Goal: Transaction & Acquisition: Book appointment/travel/reservation

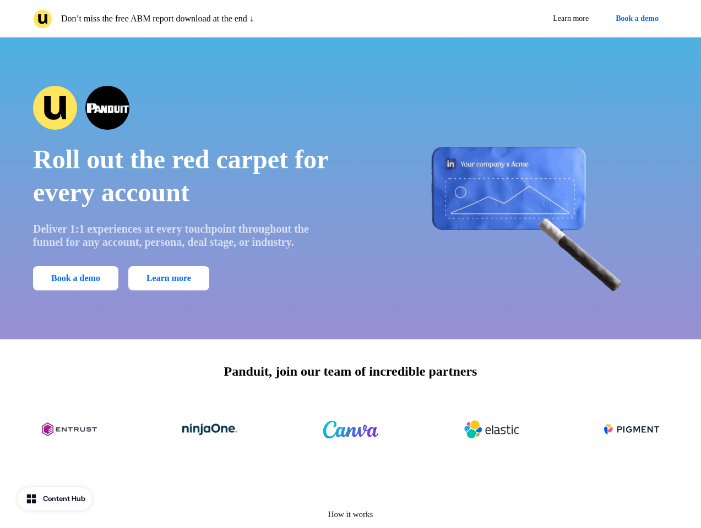
click at [350, 19] on div "Don’t miss the free ABM report download at the end ↓ Learn more Book a demo" at bounding box center [350, 18] width 701 height 37
click at [189, 19] on p "Don’t miss the free ABM report download at the end ↓" at bounding box center [157, 18] width 193 height 13
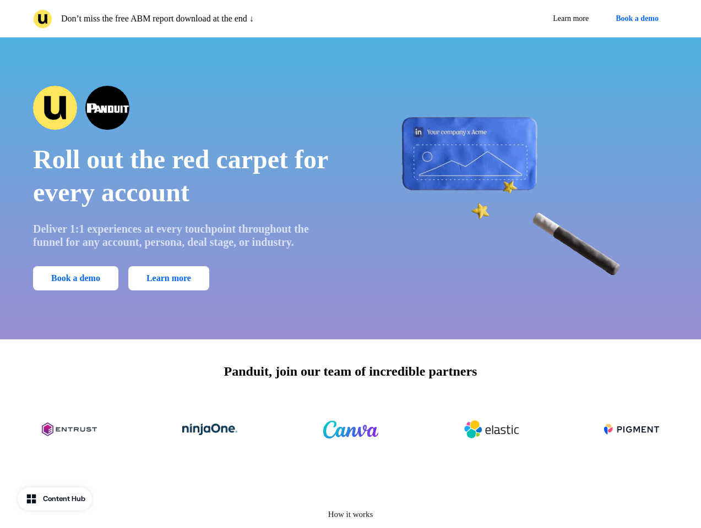
click at [511, 19] on div "Learn more Book a demo" at bounding box center [511, 19] width 313 height 20
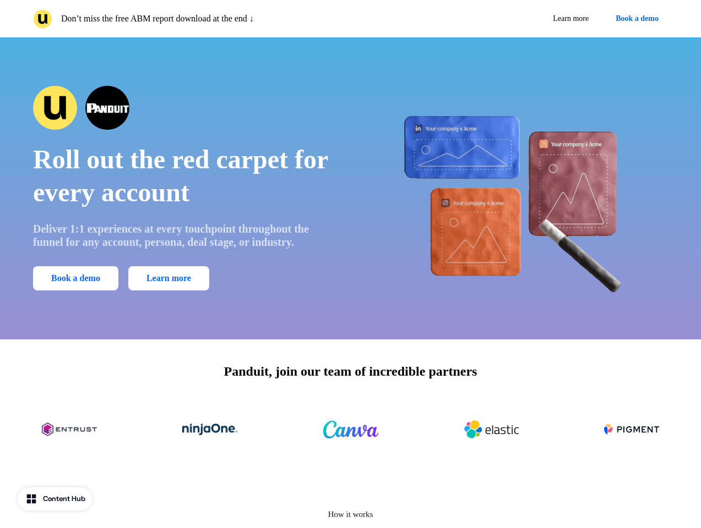
click at [635, 19] on button "Book a demo" at bounding box center [637, 19] width 62 height 20
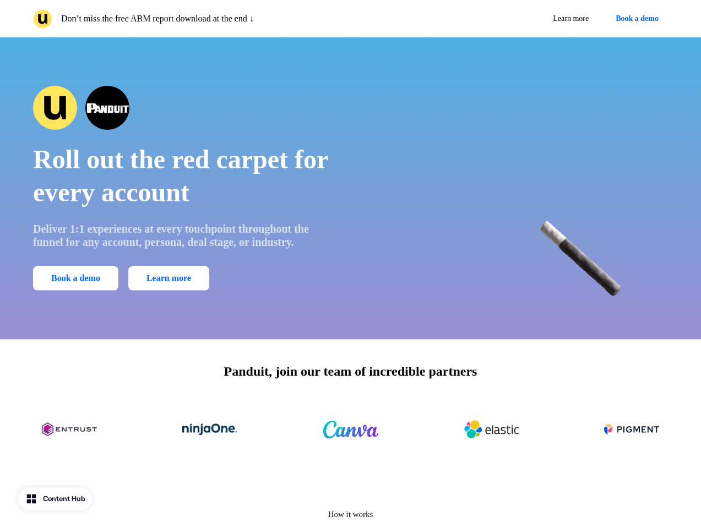
click at [350, 188] on div "Roll out the red carpet for every account Deliver 1:1 experiences at every touc…" at bounding box center [350, 188] width 701 height 302
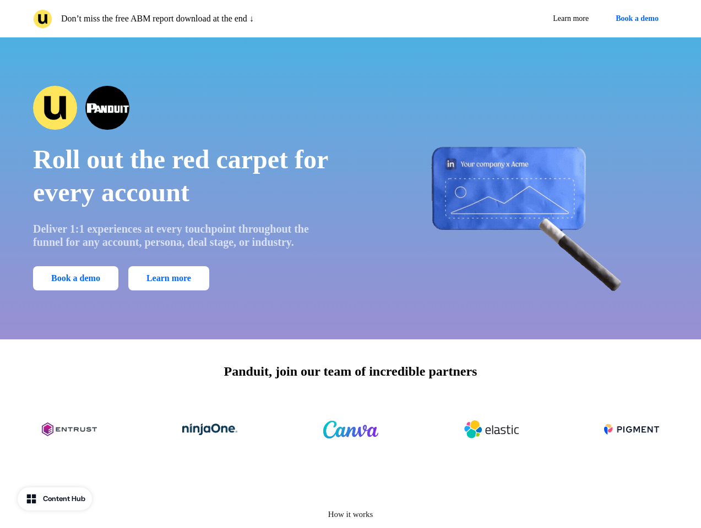
click at [184, 188] on span "Roll out the red carpet for every account" at bounding box center [180, 176] width 295 height 62
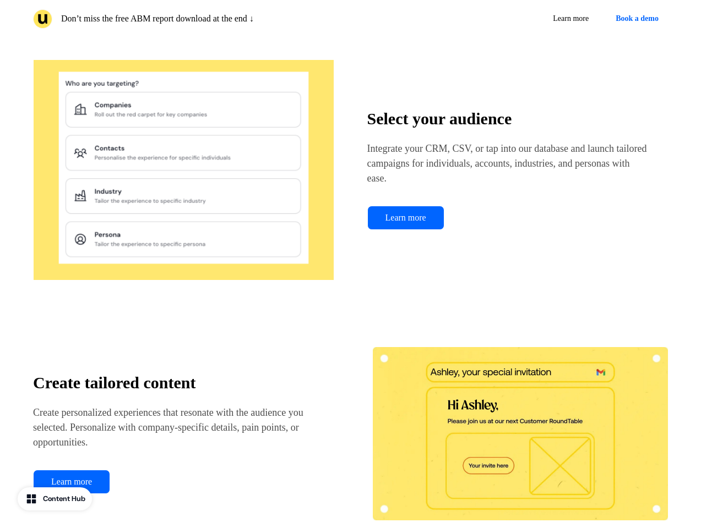
click at [184, 108] on img at bounding box center [183, 170] width 301 height 220
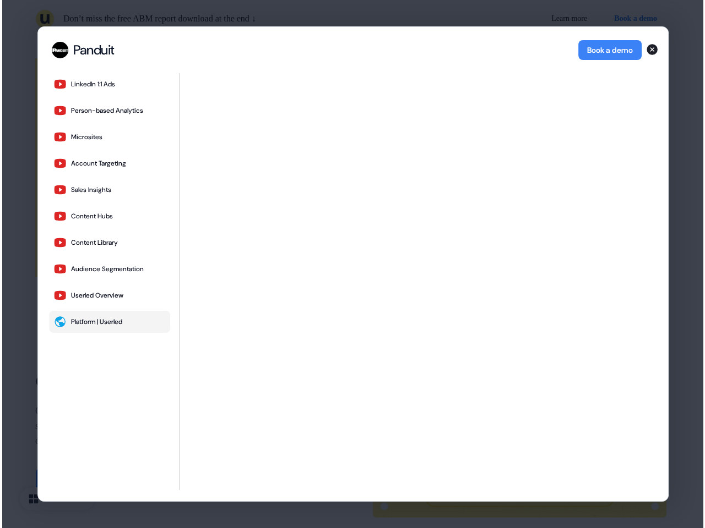
scroll to position [2259, 0]
